Goal: Contribute content: Add original content to the website for others to see

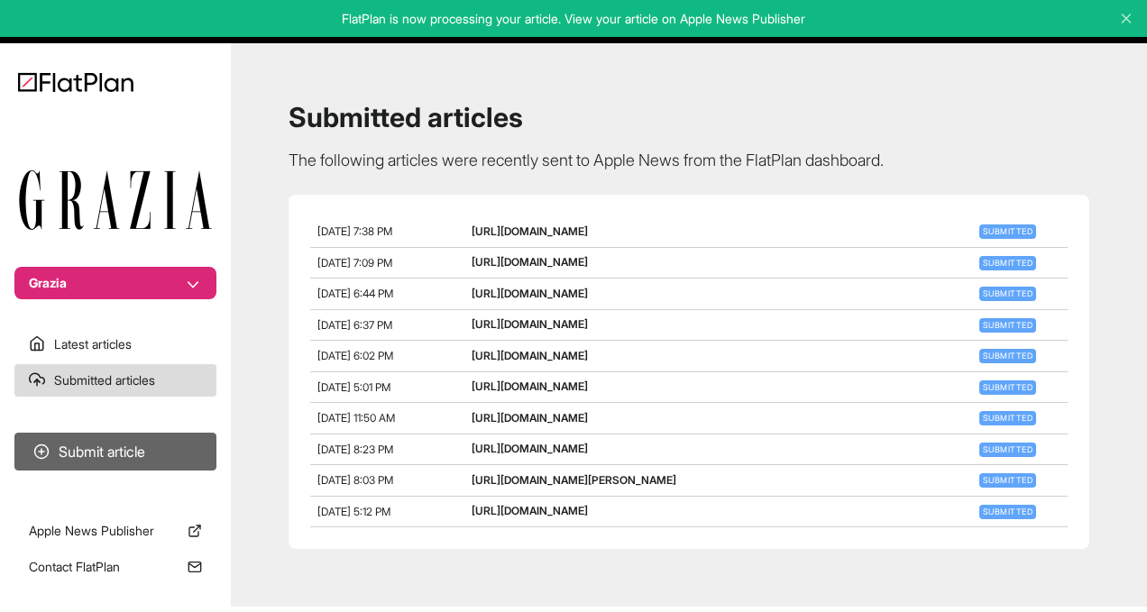
click at [158, 457] on button "Submit article" at bounding box center [115, 452] width 202 height 38
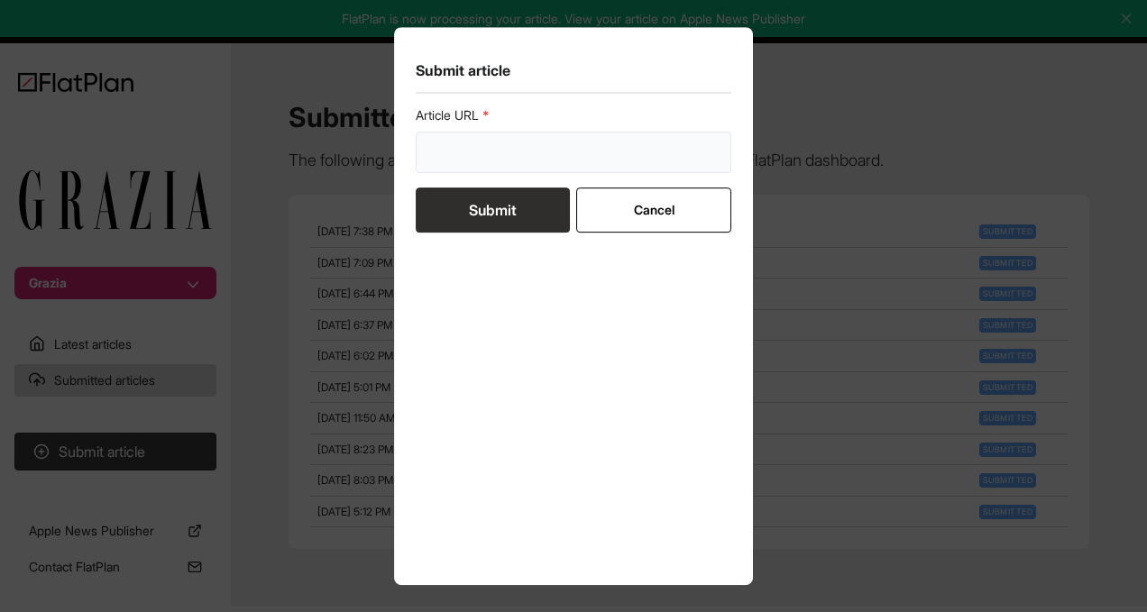
click at [512, 170] on input "url" at bounding box center [574, 152] width 316 height 41
paste input "[URL][DOMAIN_NAME]"
type input "[URL][DOMAIN_NAME]"
click at [508, 218] on button "Submit" at bounding box center [493, 210] width 154 height 45
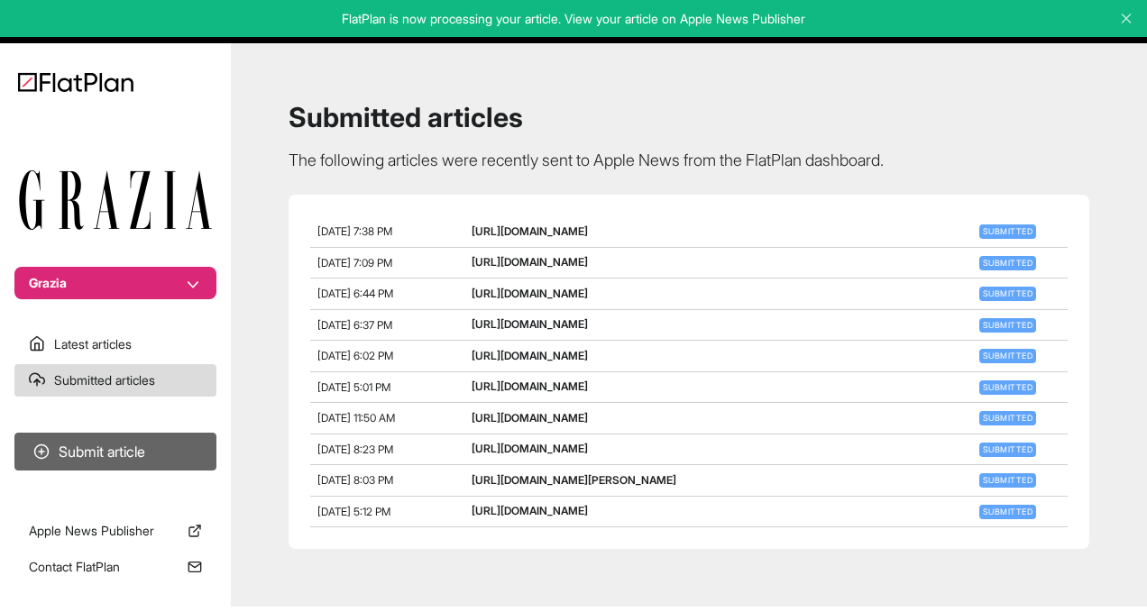
click at [111, 443] on button "Submit article" at bounding box center [115, 452] width 202 height 38
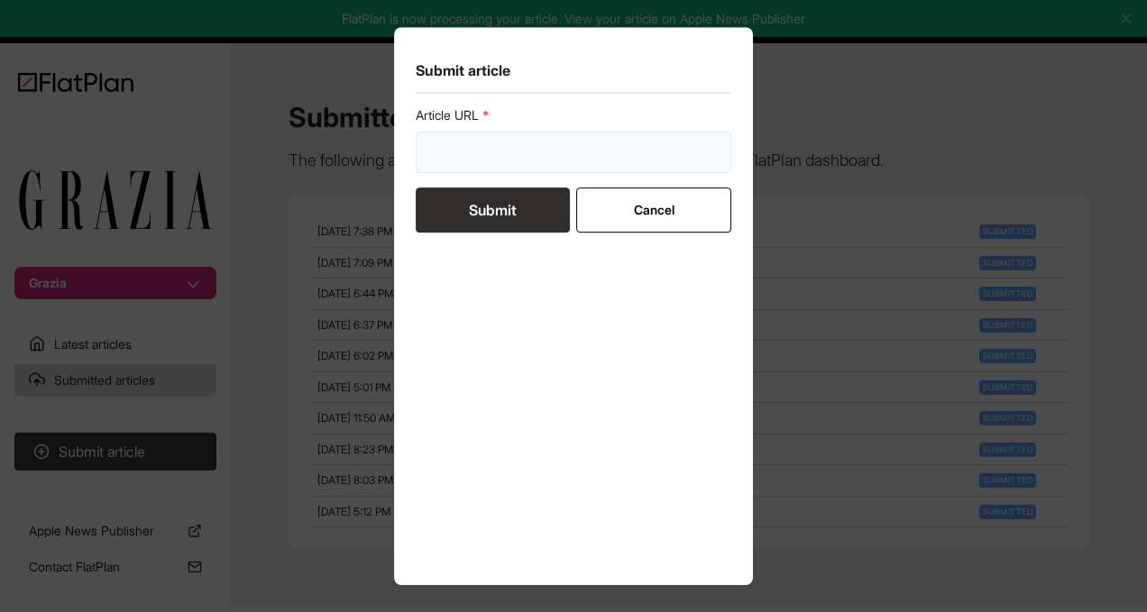
click at [514, 156] on input "url" at bounding box center [574, 152] width 316 height 41
paste input "[URL][DOMAIN_NAME]"
type input "[URL][DOMAIN_NAME]"
click at [499, 204] on button "Submit" at bounding box center [493, 210] width 154 height 45
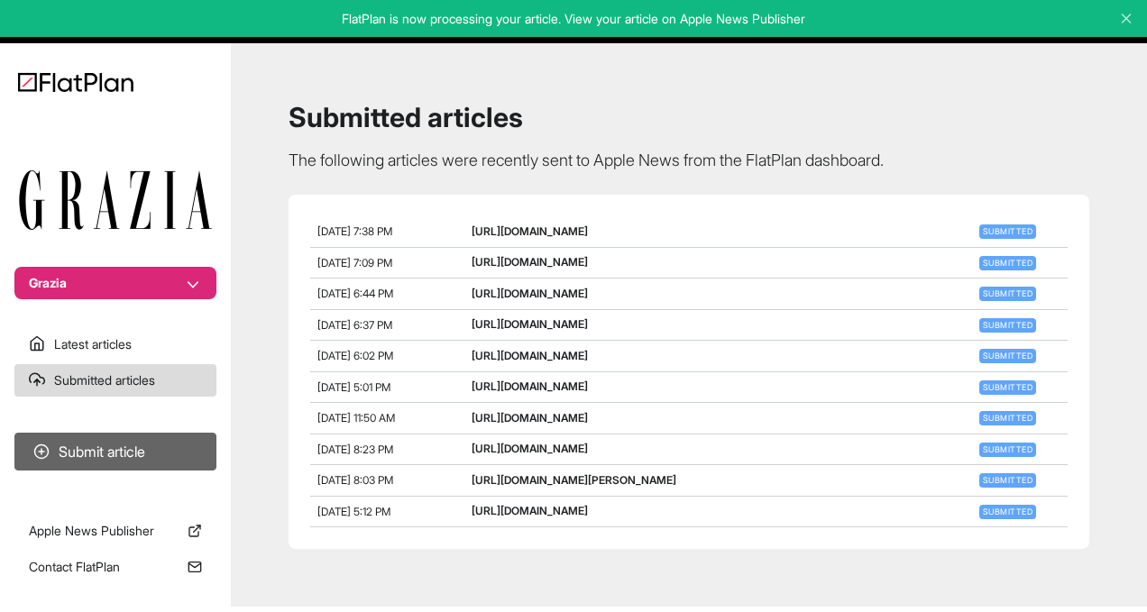
click at [124, 440] on button "Submit article" at bounding box center [115, 452] width 202 height 38
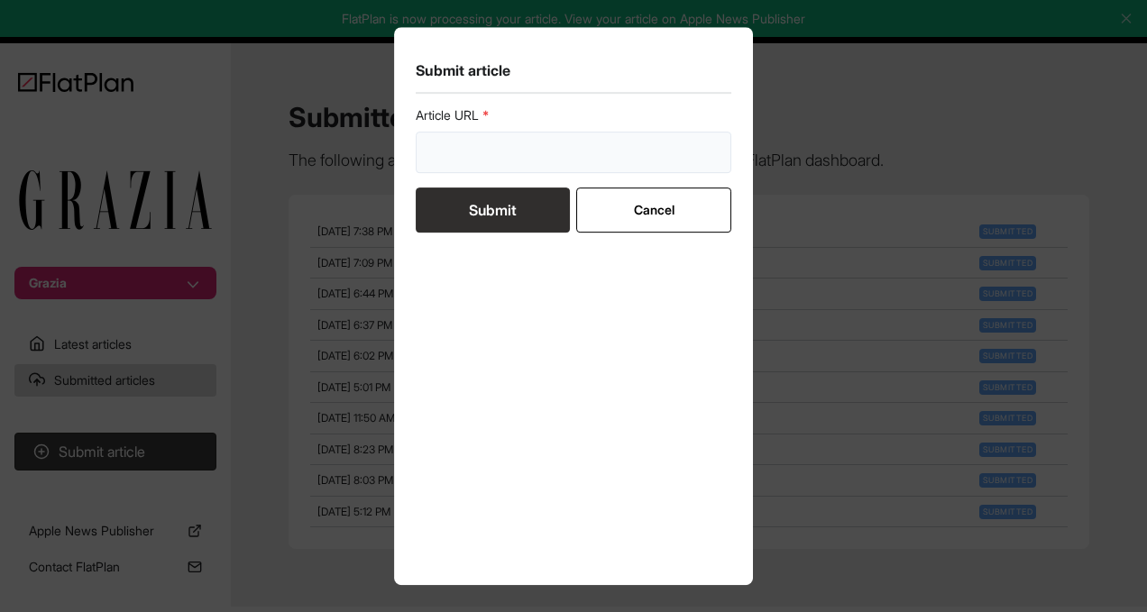
click at [516, 162] on input "url" at bounding box center [574, 152] width 316 height 41
paste input "[URL][DOMAIN_NAME]"
type input "[URL][DOMAIN_NAME]"
click at [502, 217] on button "Submit" at bounding box center [493, 210] width 154 height 45
